Goal: Task Accomplishment & Management: Manage account settings

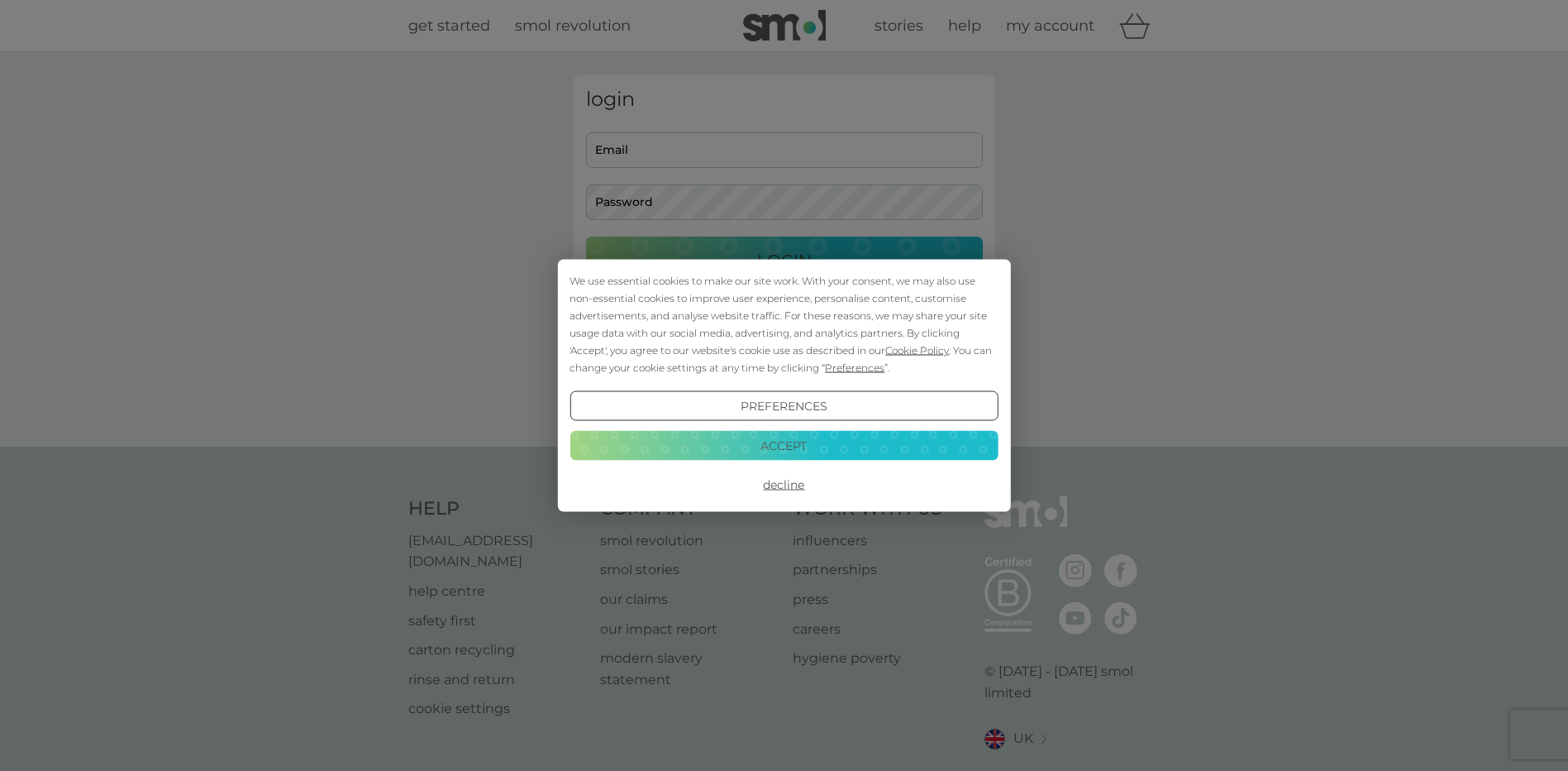
click at [800, 441] on button "Accept" at bounding box center [783, 445] width 428 height 30
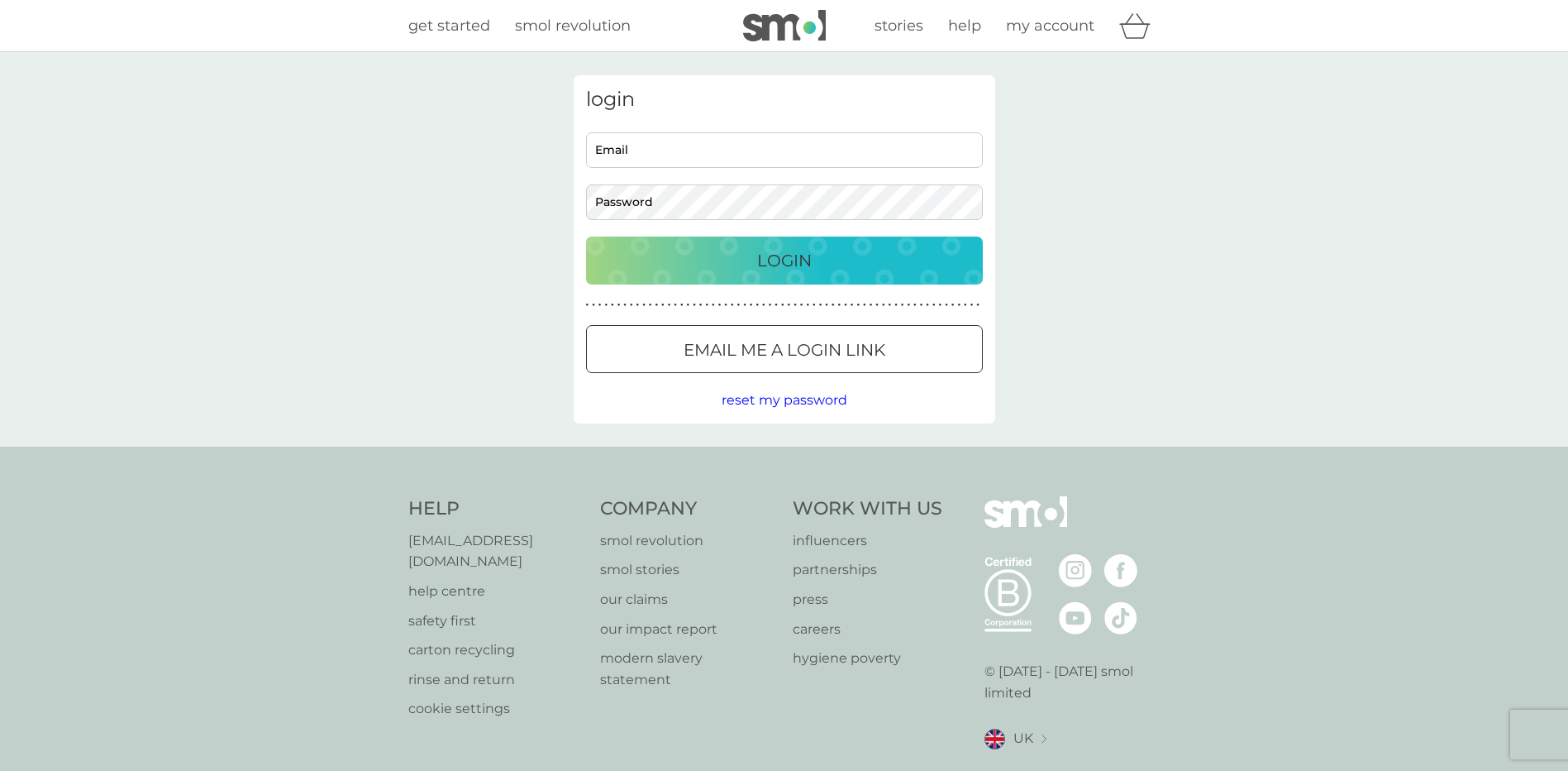
click at [672, 156] on input "Email" at bounding box center [784, 150] width 397 height 36
type input "[PERSON_NAME][EMAIL_ADDRESS][PERSON_NAME][DOMAIN_NAME]"
click at [586, 237] on button "Login" at bounding box center [784, 261] width 397 height 48
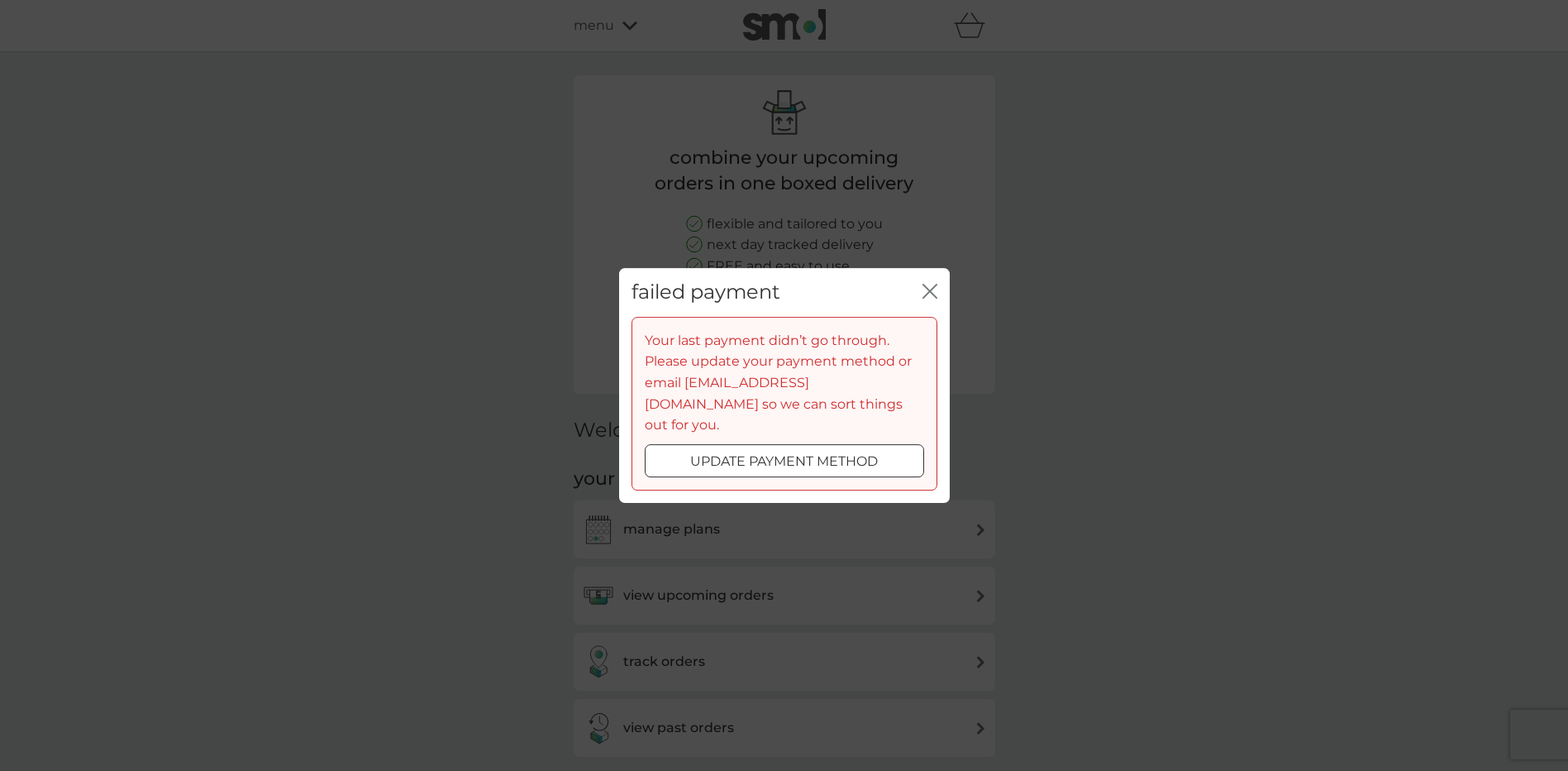
click at [932, 298] on icon "close" at bounding box center [930, 291] width 15 height 15
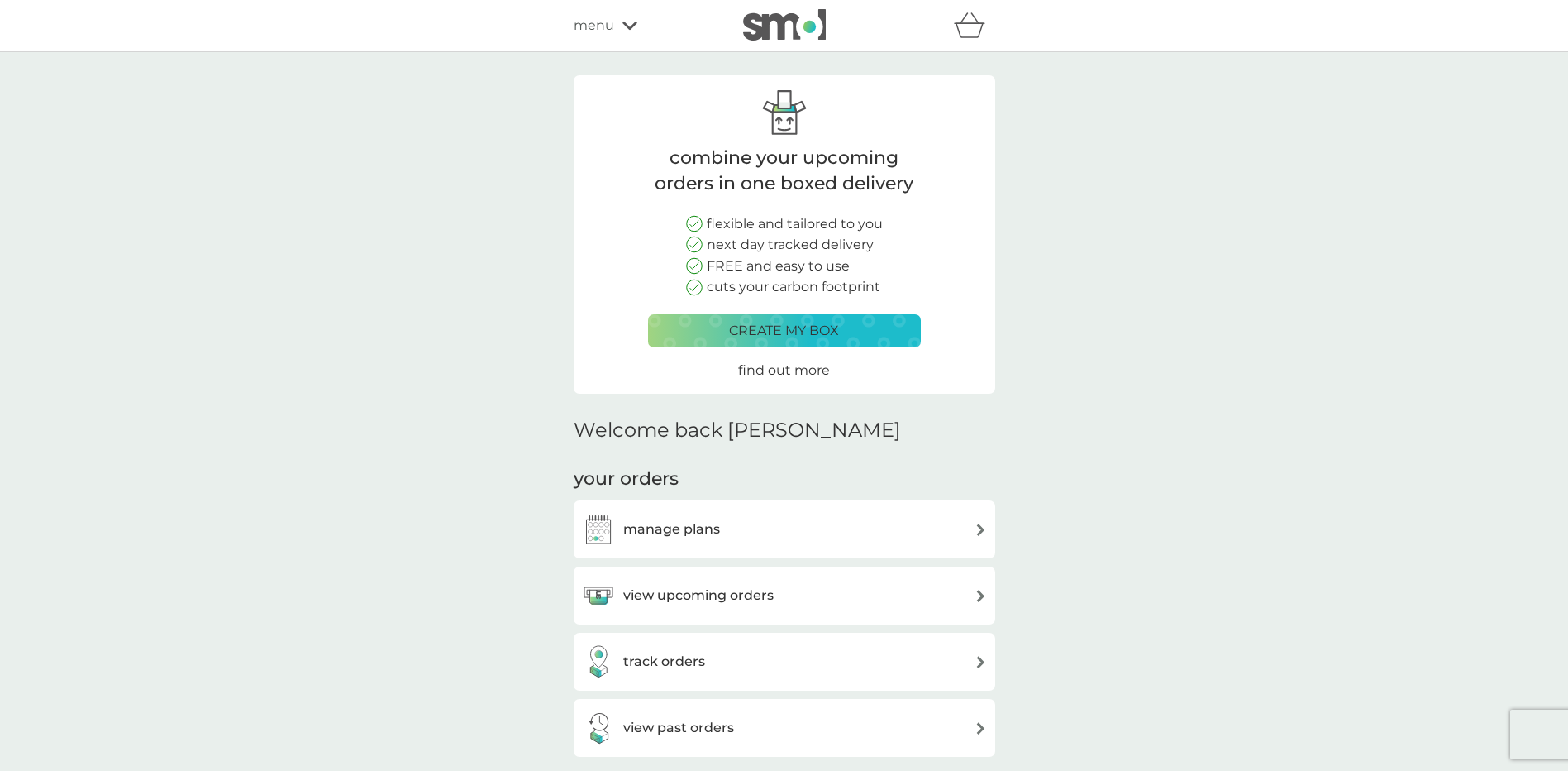
click at [619, 20] on div "menu" at bounding box center [644, 26] width 141 height 22
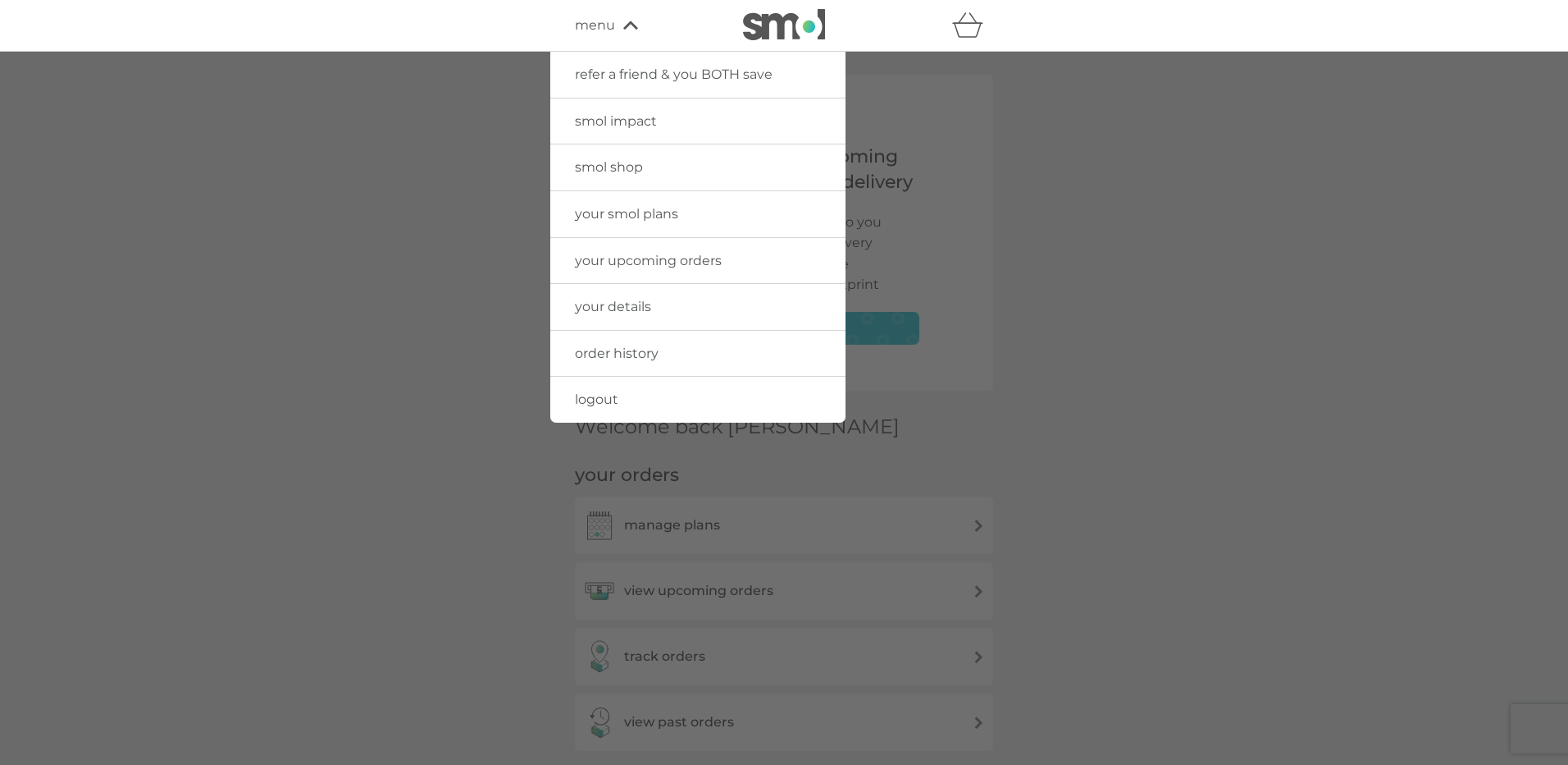
click at [609, 306] on span "your details" at bounding box center [613, 306] width 76 height 16
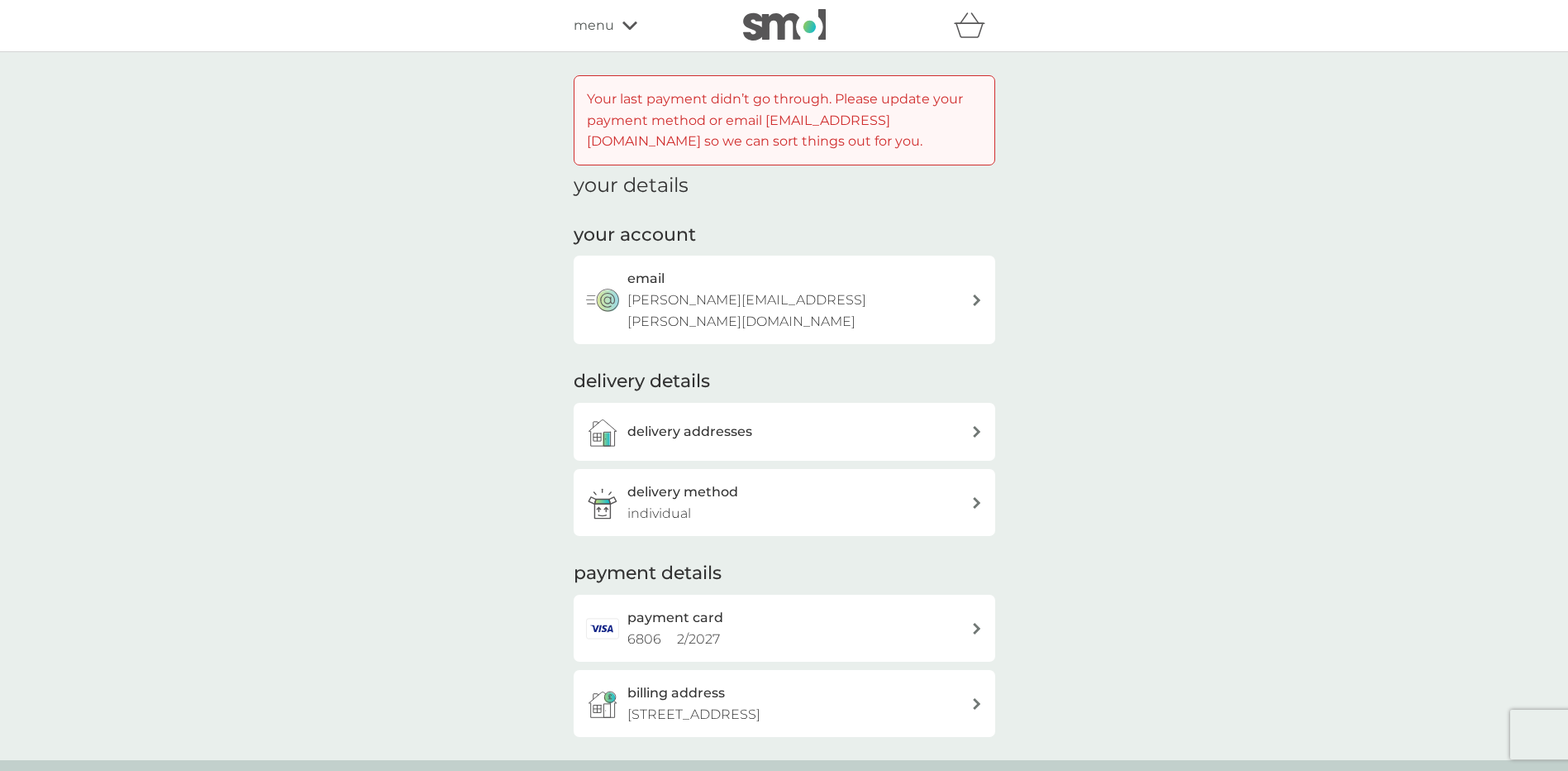
scroll to position [83, 0]
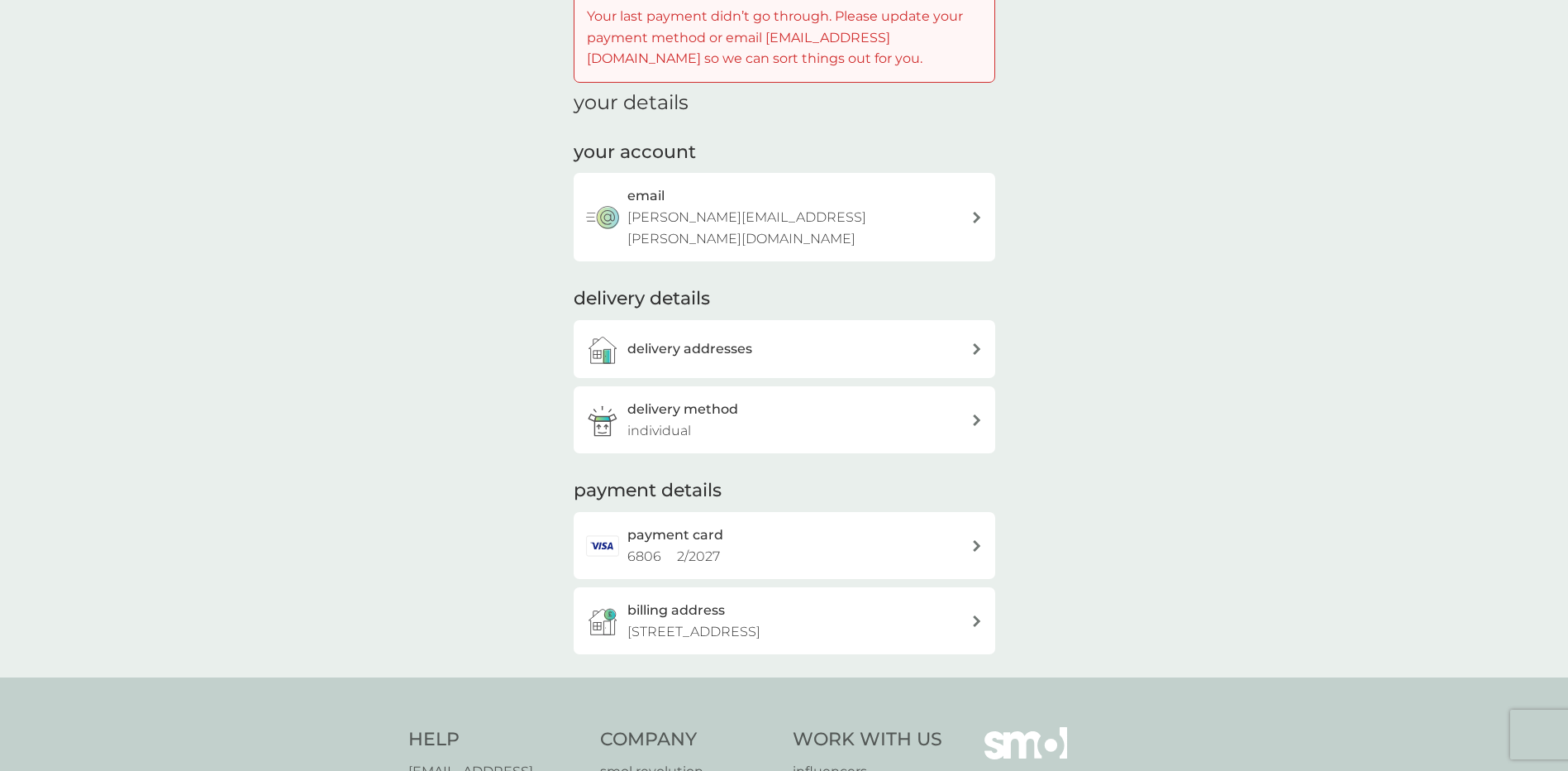
click at [980, 540] on icon at bounding box center [977, 546] width 8 height 12
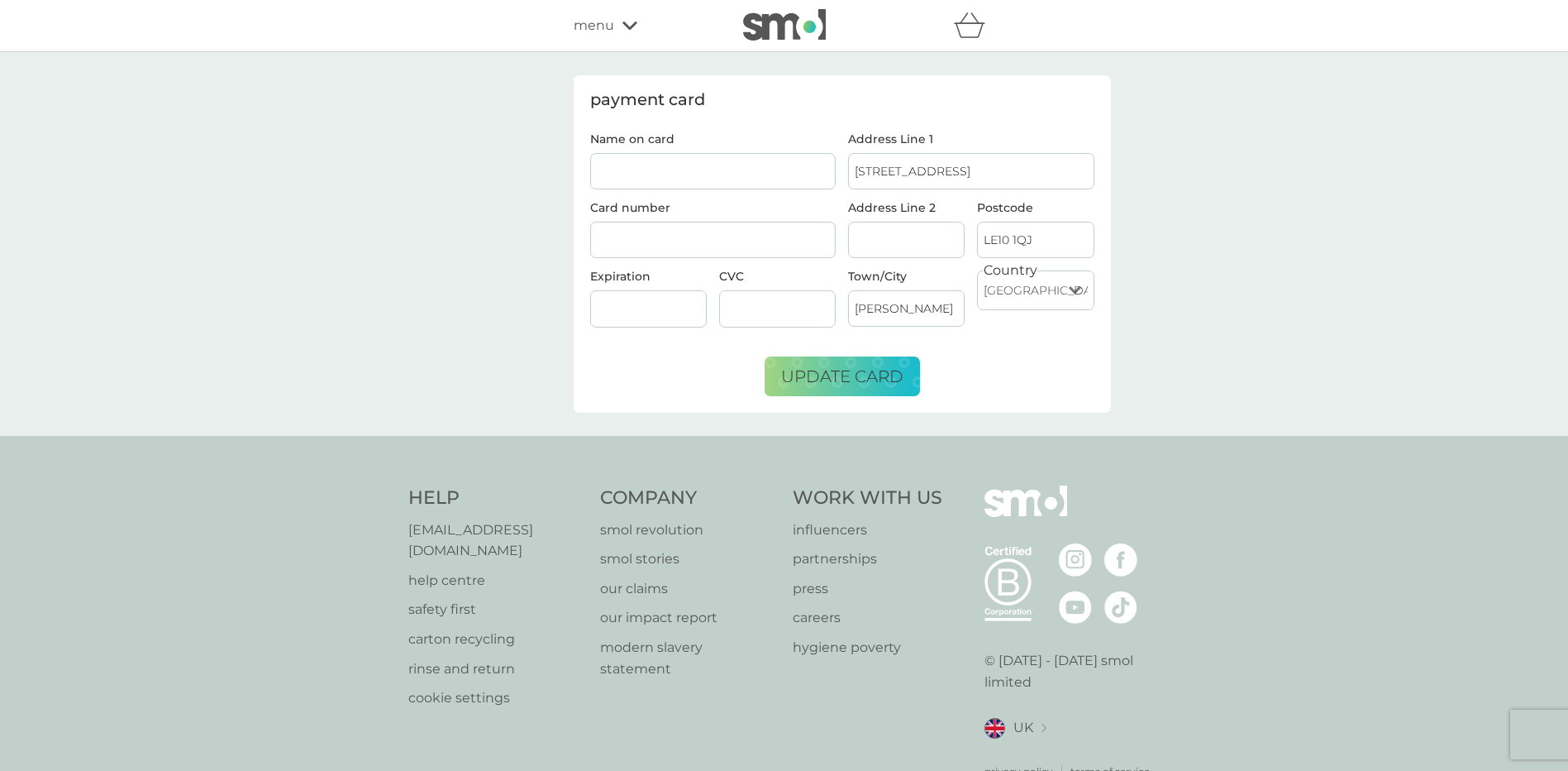
click at [650, 167] on input "Name on card" at bounding box center [714, 171] width 247 height 36
type input "[PERSON_NAME]"
click at [849, 371] on span "update card" at bounding box center [843, 376] width 123 height 20
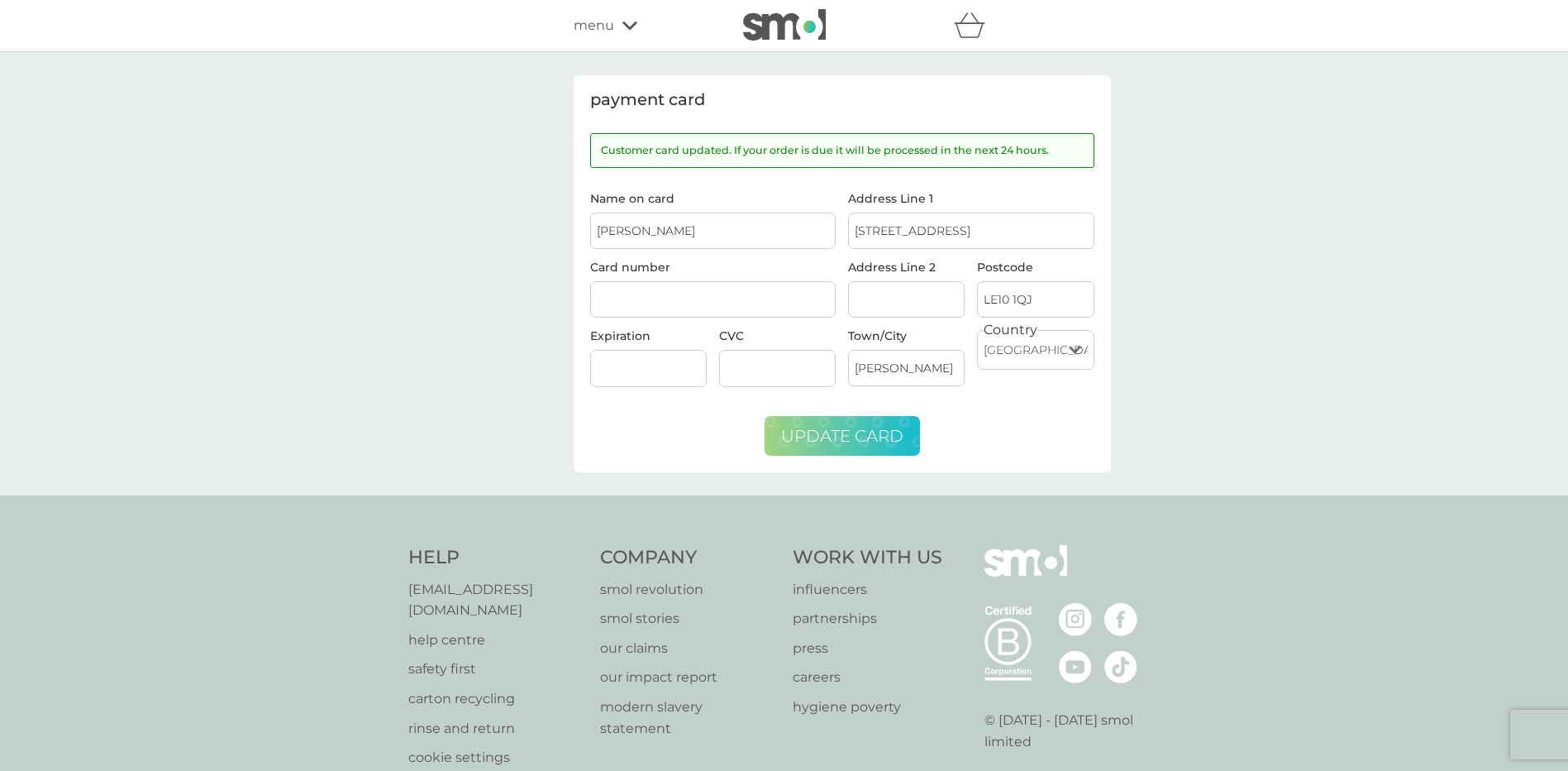
click at [599, 18] on span "menu" at bounding box center [594, 26] width 41 height 22
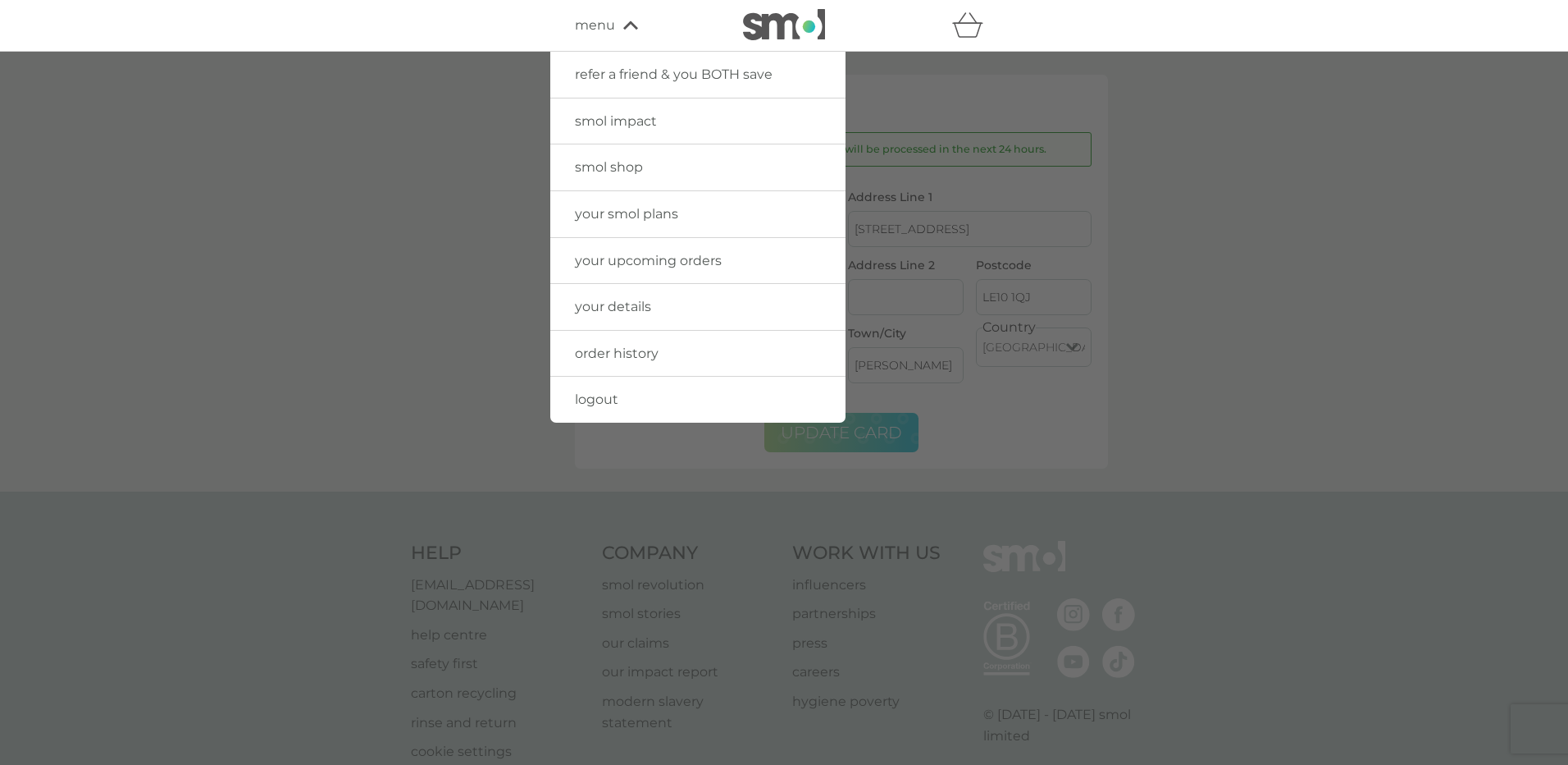
click at [609, 213] on span "your smol plans" at bounding box center [627, 214] width 103 height 16
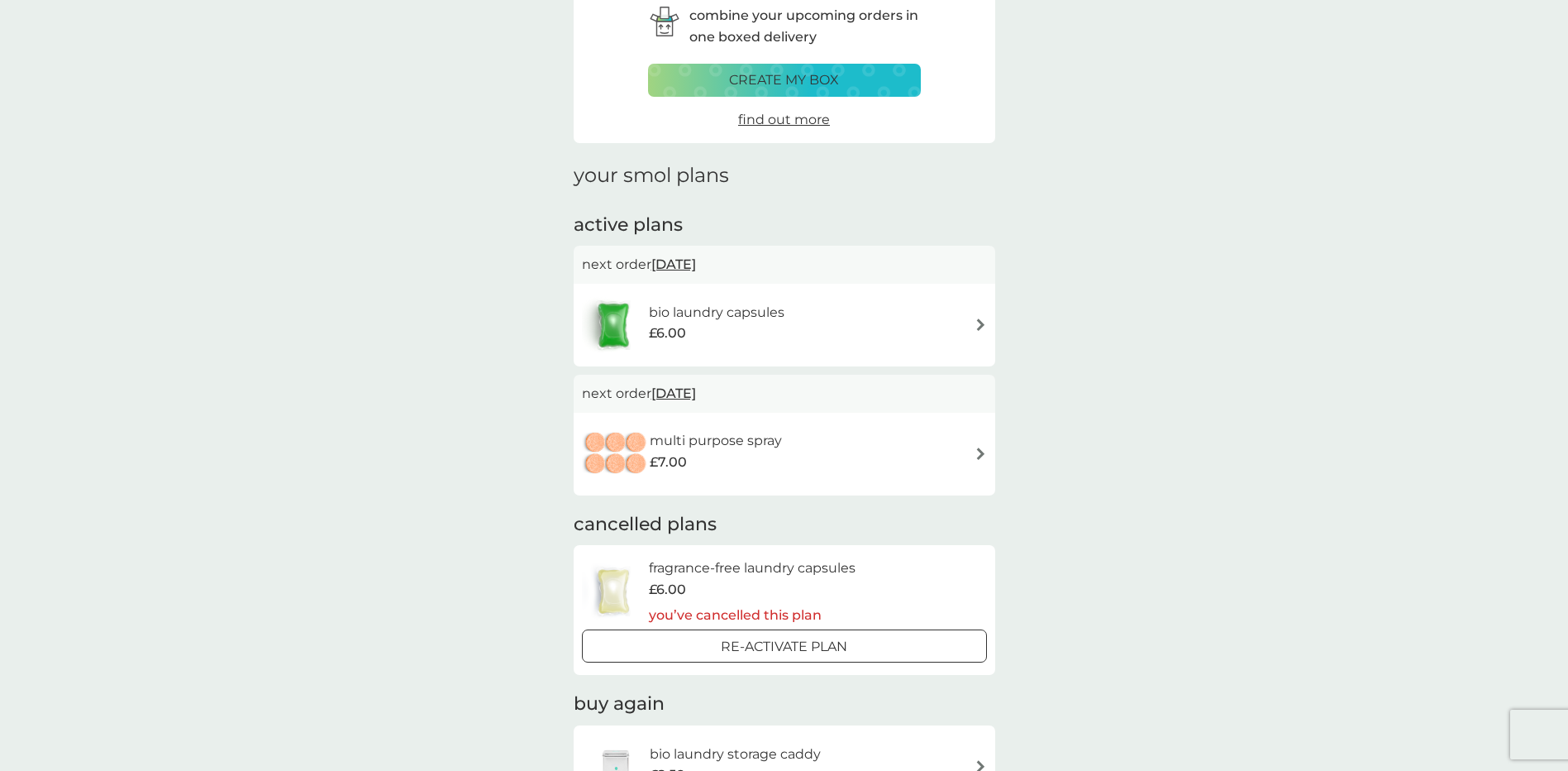
scroll to position [166, 0]
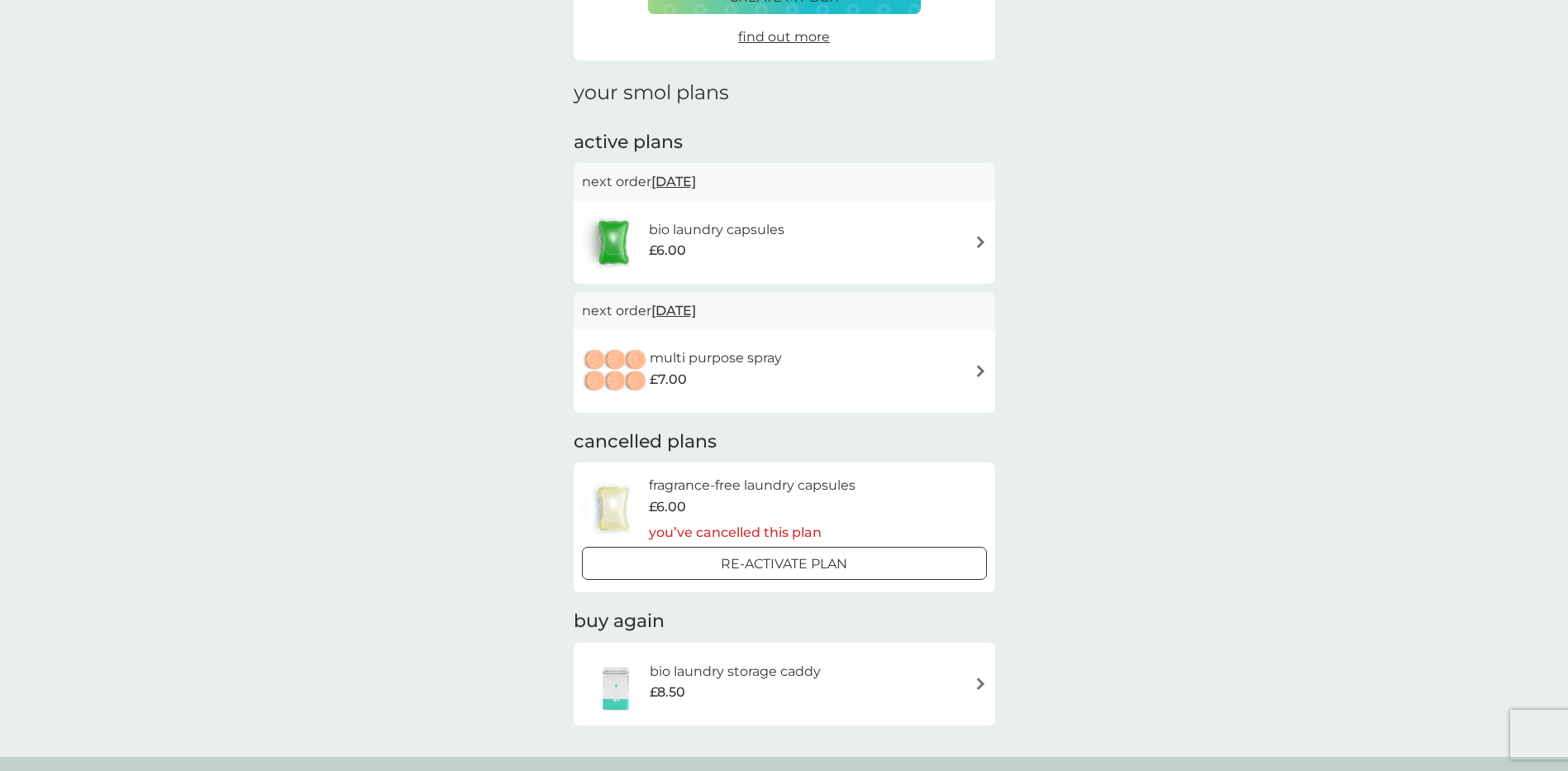
click at [981, 369] on img at bounding box center [980, 370] width 12 height 12
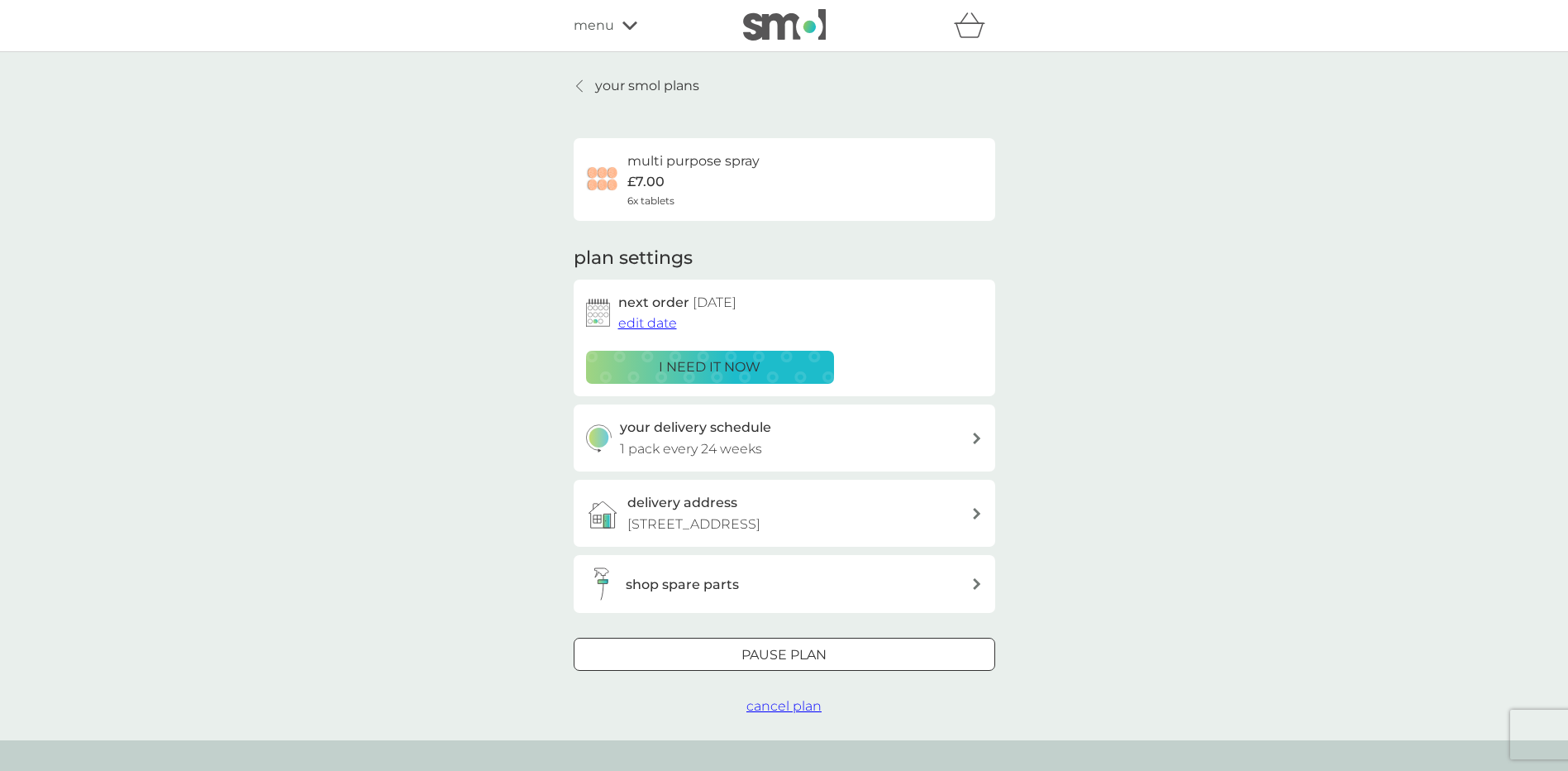
click at [775, 653] on div at bounding box center [785, 655] width 60 height 17
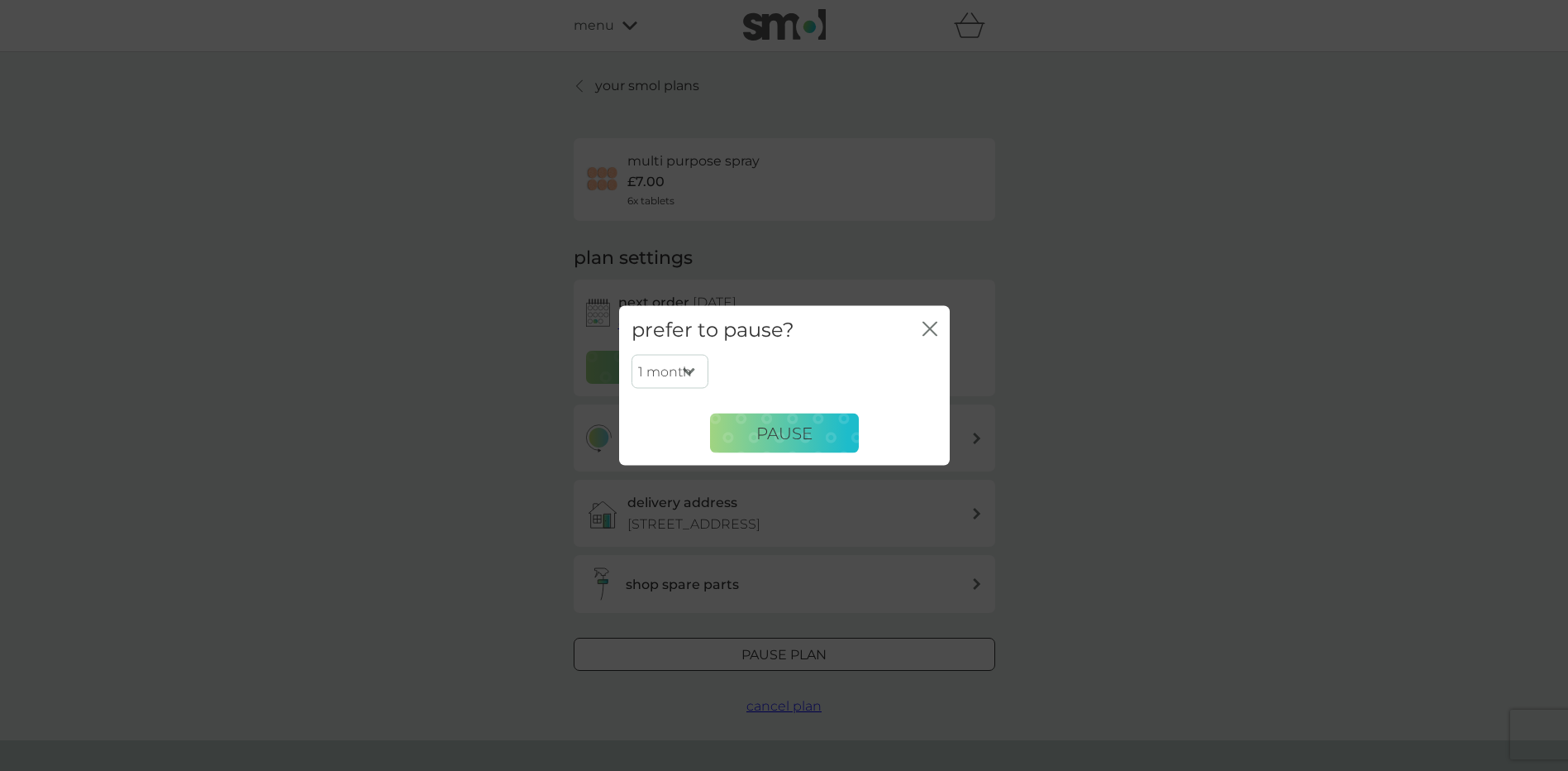
click at [692, 369] on select "1 month 2 months 3 months 4 months 5 months 6 months" at bounding box center [670, 371] width 77 height 35
select select "6"
click at [632, 354] on select "1 month 2 months 3 months 4 months 5 months 6 months" at bounding box center [670, 371] width 77 height 35
click at [769, 433] on span "Pause" at bounding box center [785, 432] width 56 height 20
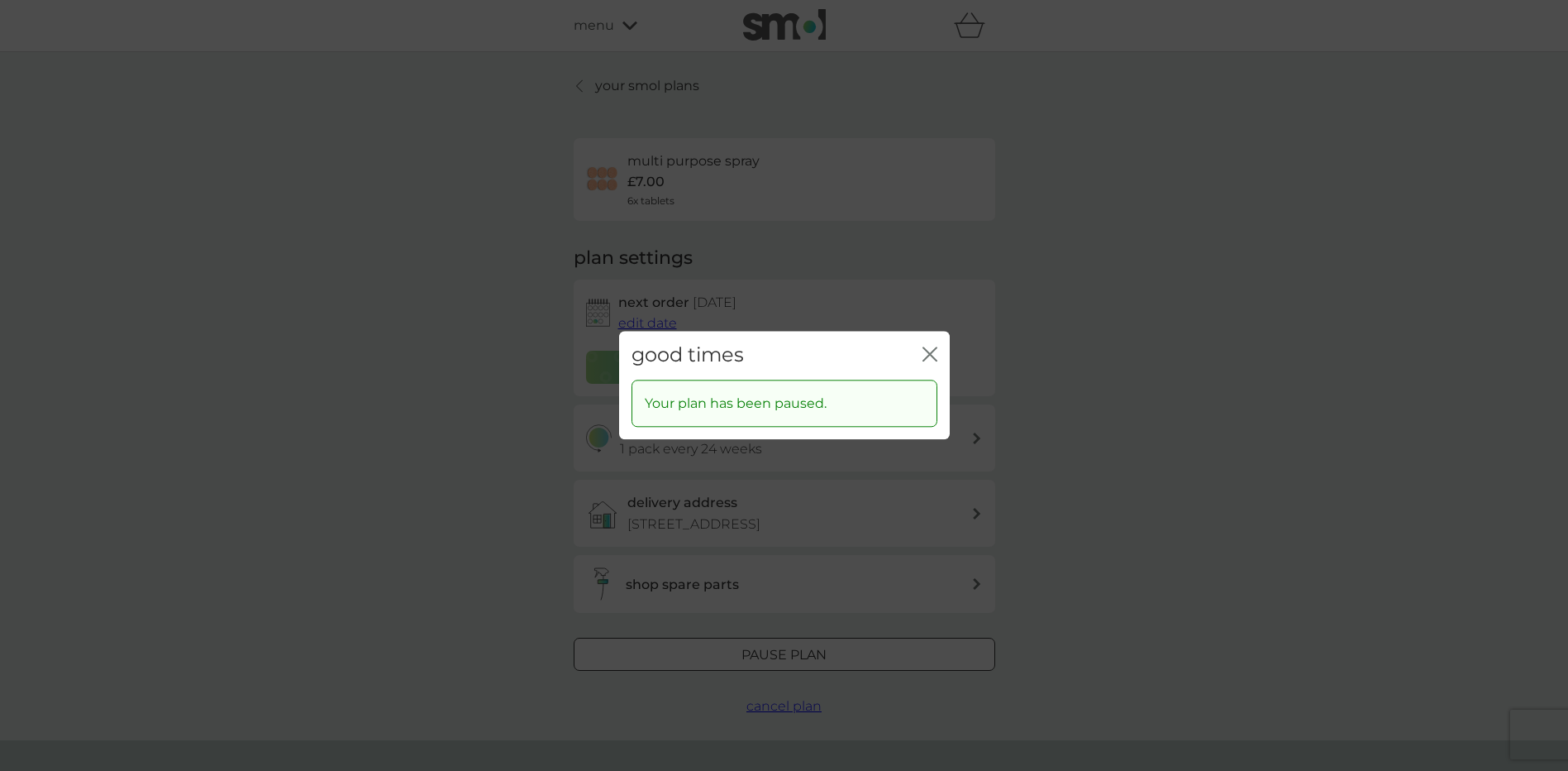
click at [930, 354] on icon "close" at bounding box center [933, 354] width 7 height 13
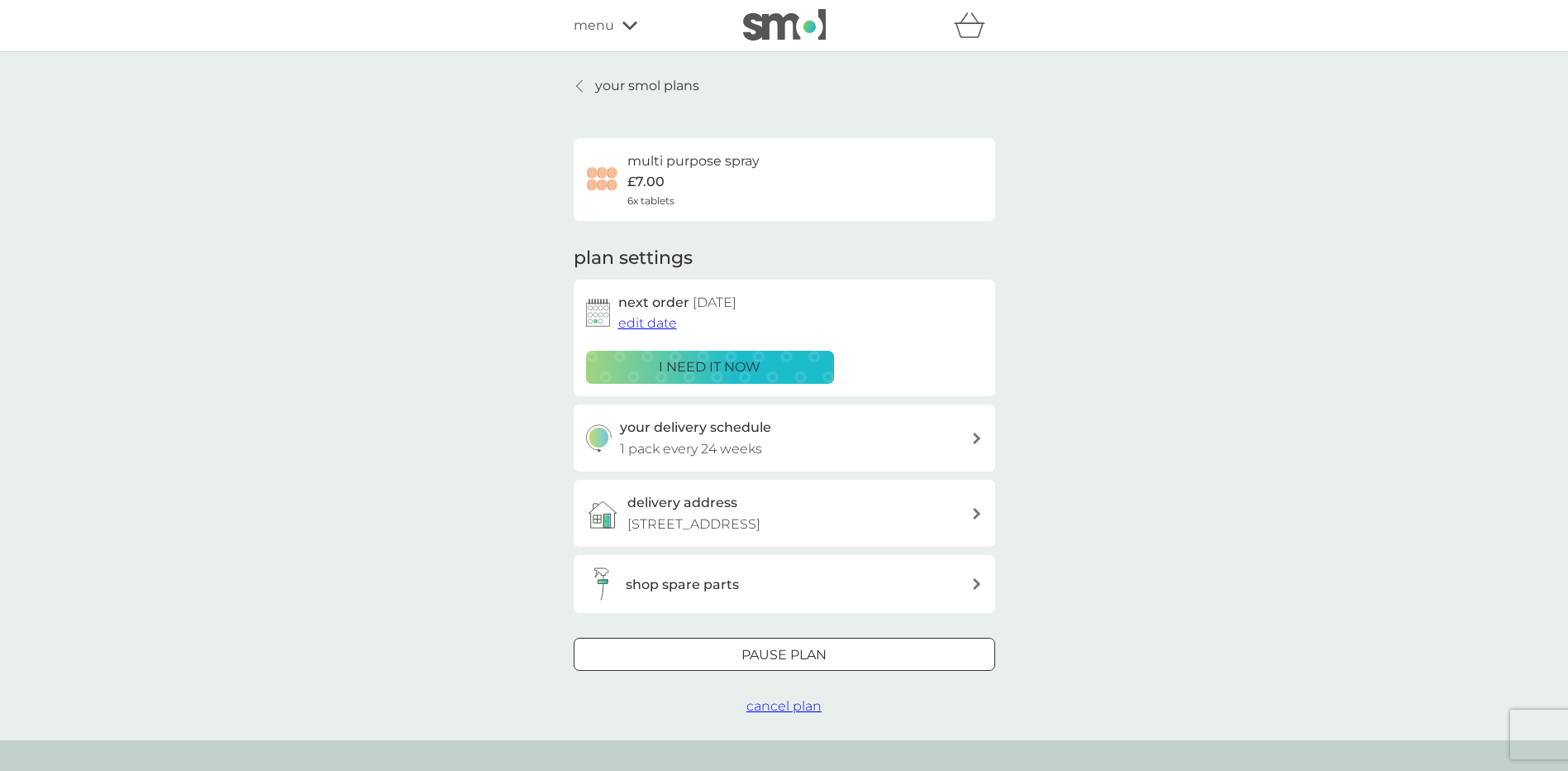
click at [588, 23] on span "menu" at bounding box center [594, 26] width 41 height 22
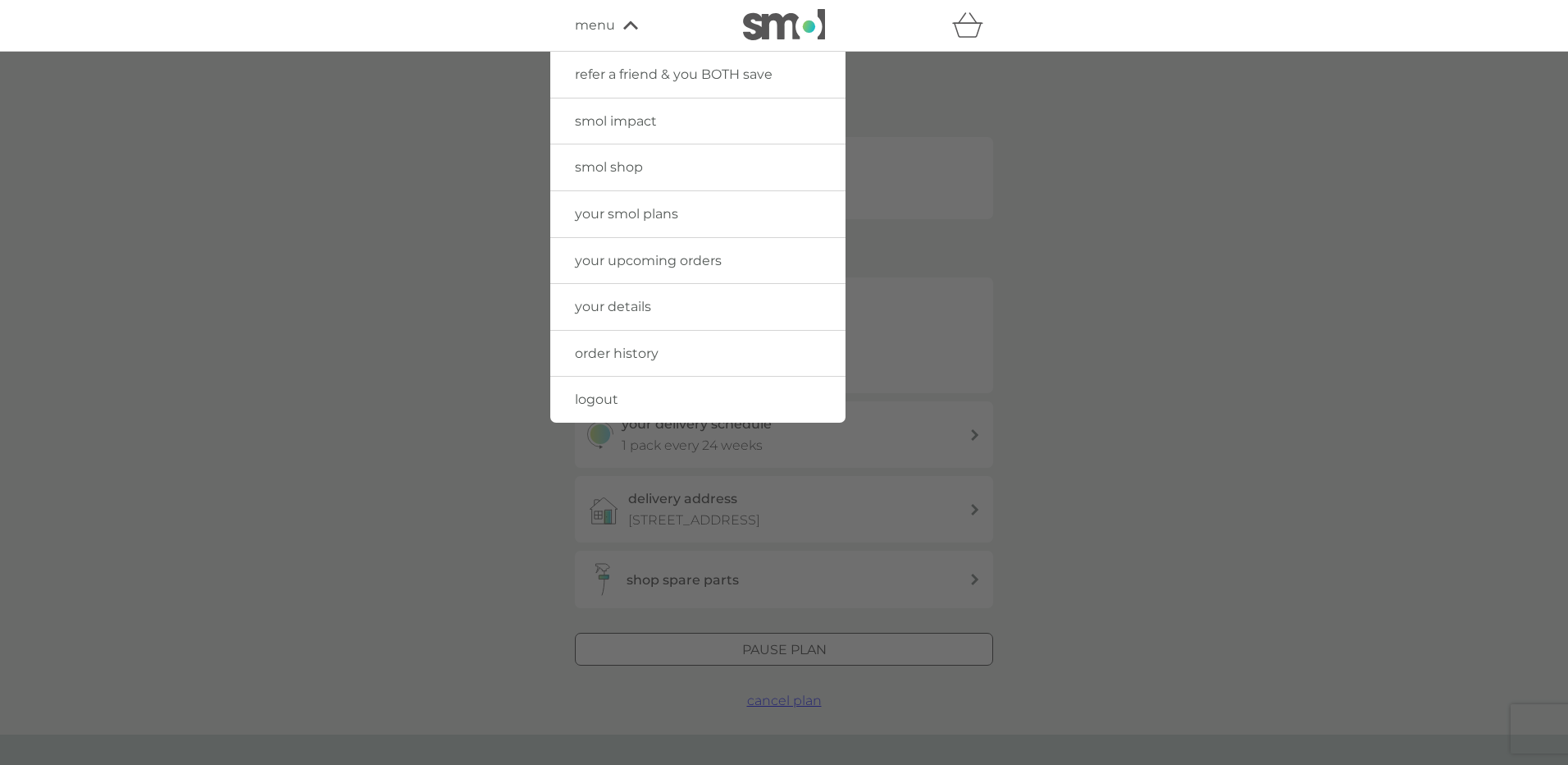
click at [1084, 177] on div at bounding box center [784, 434] width 1568 height 765
